Goal: Use online tool/utility: Utilize a website feature to perform a specific function

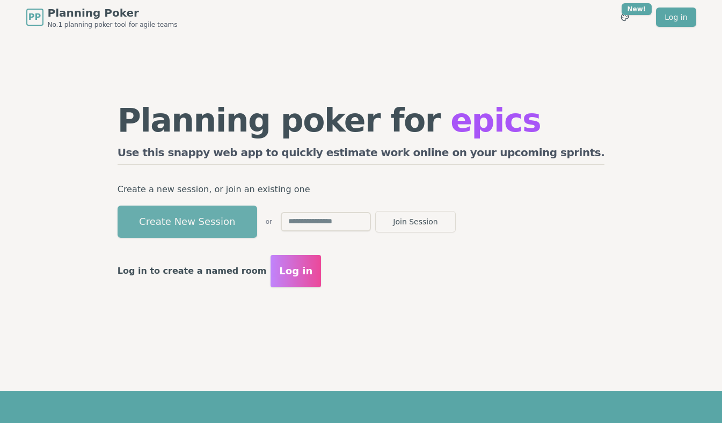
click at [257, 219] on button "Create New Session" at bounding box center [188, 222] width 140 height 32
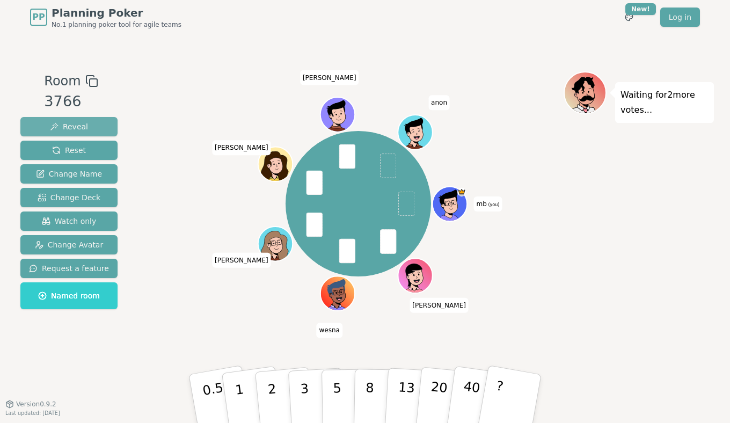
click at [64, 122] on span "Reveal" at bounding box center [69, 126] width 38 height 11
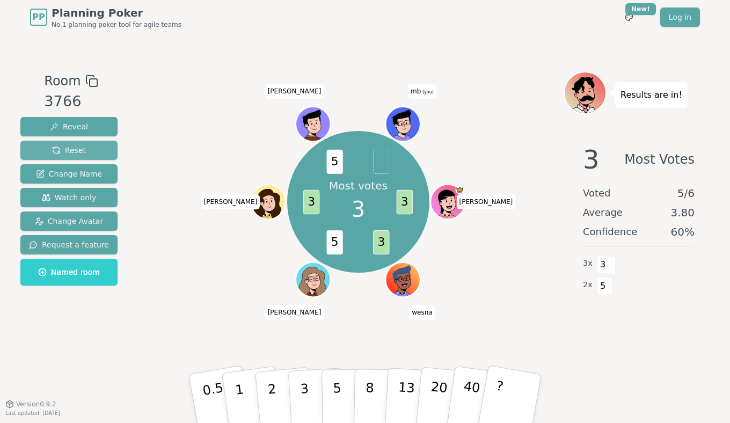
click at [74, 149] on span "Reset" at bounding box center [69, 150] width 34 height 11
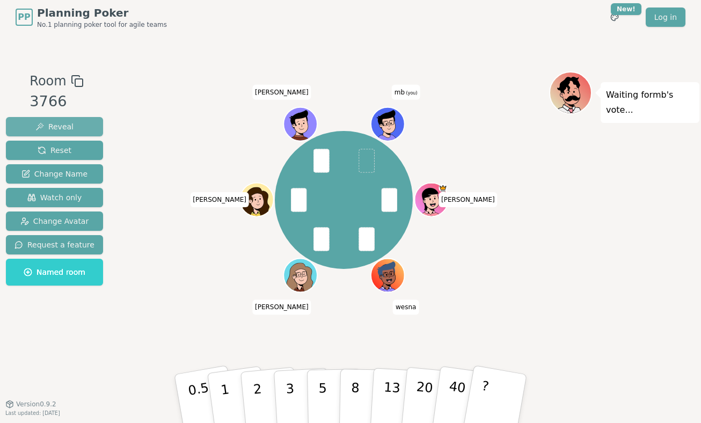
click at [64, 127] on span "Reveal" at bounding box center [54, 126] width 38 height 11
